Goal: Task Accomplishment & Management: Manage account settings

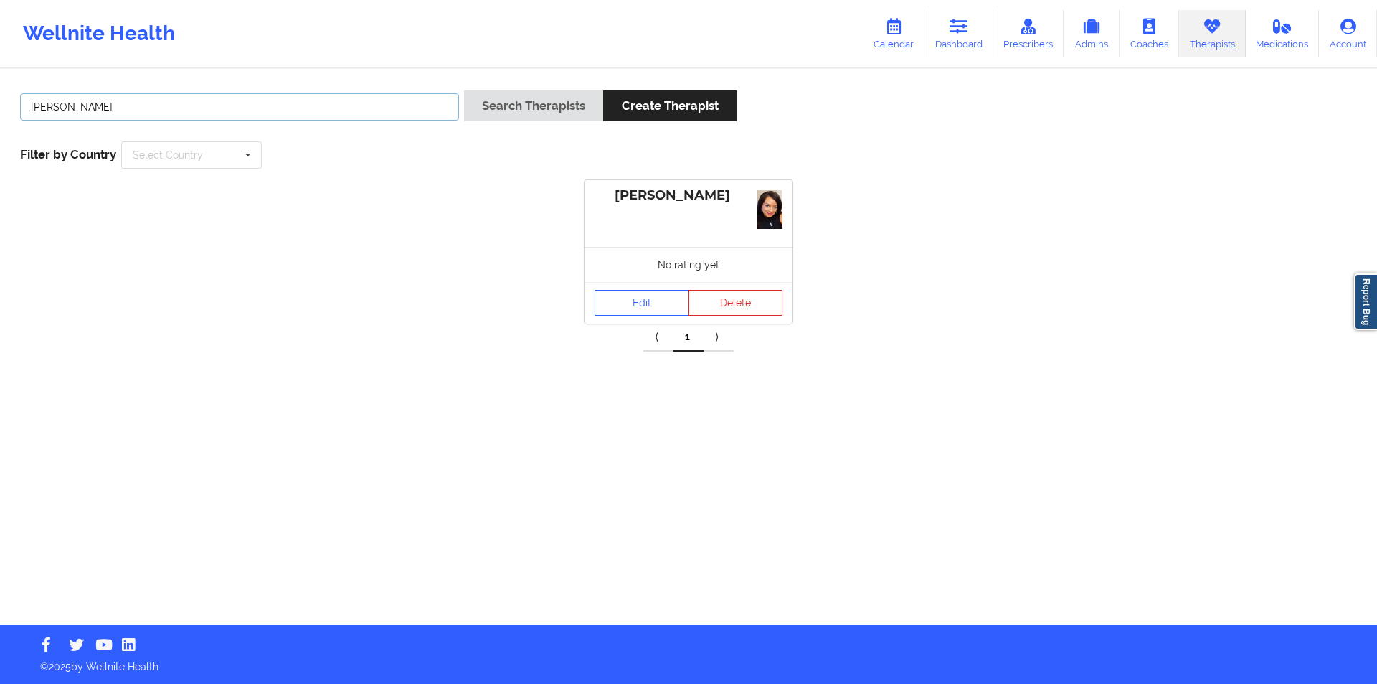
click at [225, 105] on input "[PERSON_NAME]" at bounding box center [239, 106] width 439 height 27
type input "[PERSON_NAME]"
click at [531, 103] on button "Search Therapists" at bounding box center [533, 105] width 139 height 31
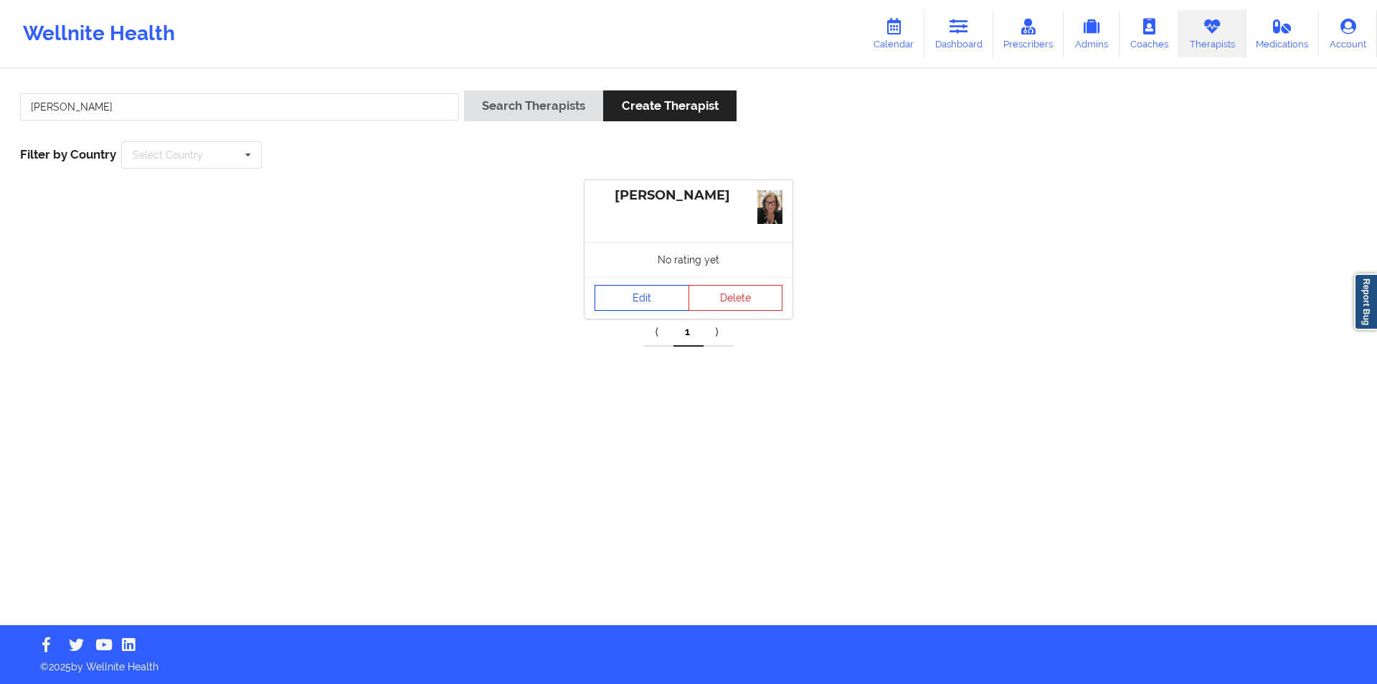
click at [642, 297] on link "Edit" at bounding box center [642, 298] width 95 height 26
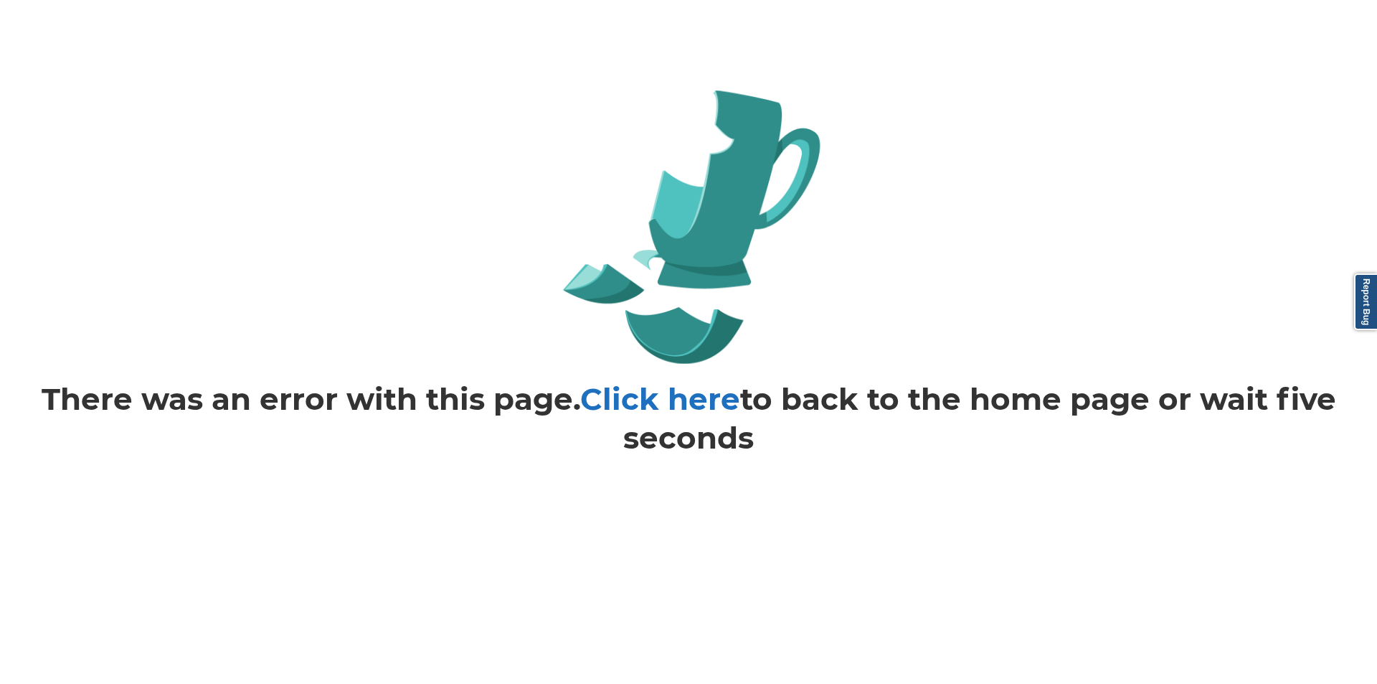
click at [671, 402] on link "Click here" at bounding box center [660, 398] width 160 height 37
